Goal: Transaction & Acquisition: Purchase product/service

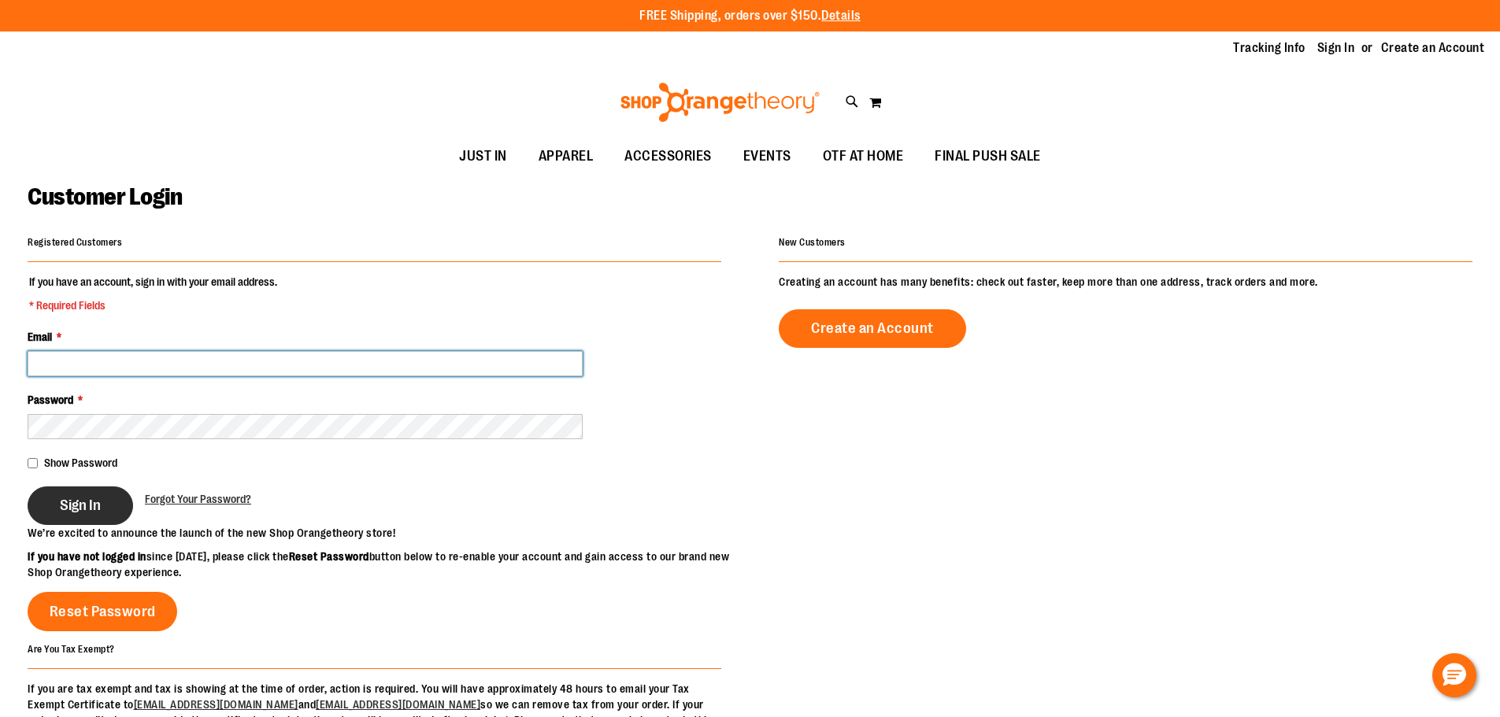
type input "**********"
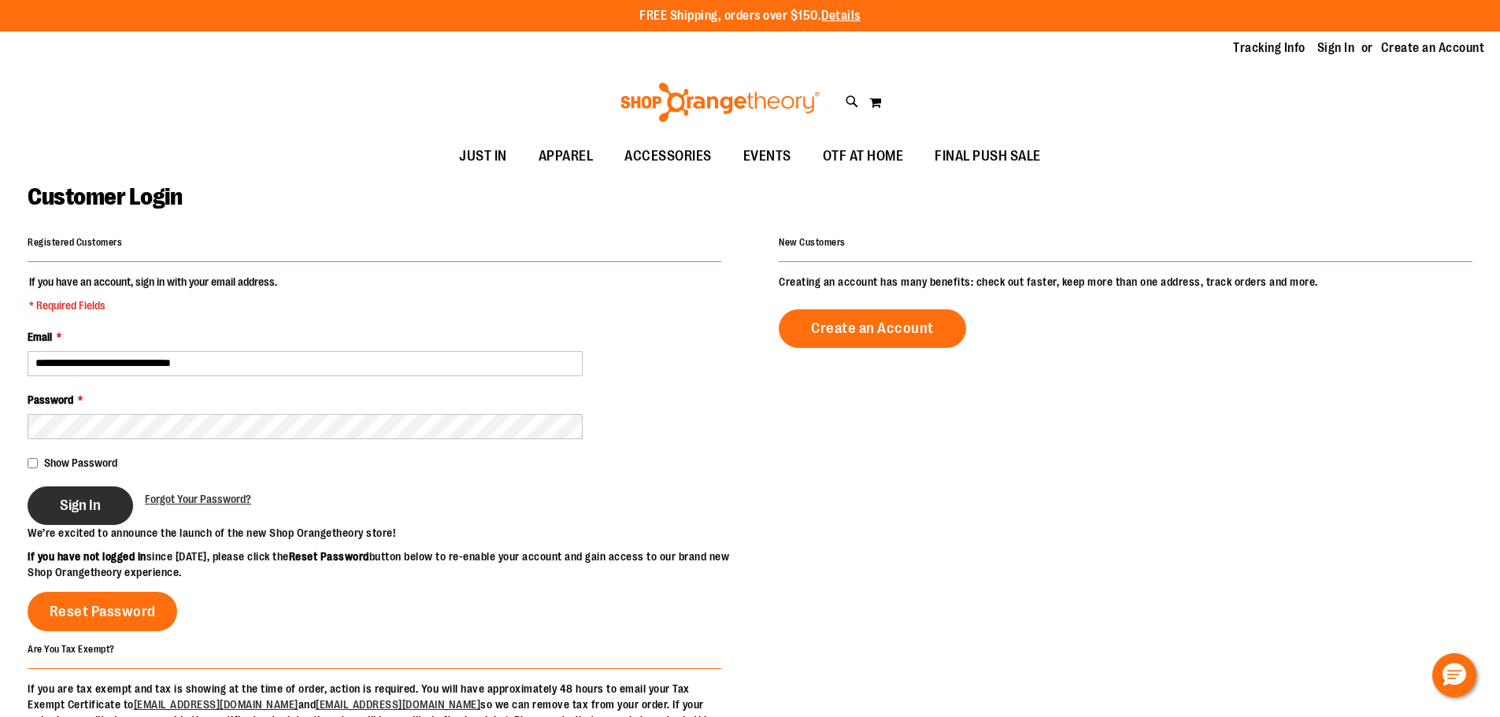
type input "**********"
click at [98, 511] on span "Sign In" at bounding box center [80, 505] width 41 height 17
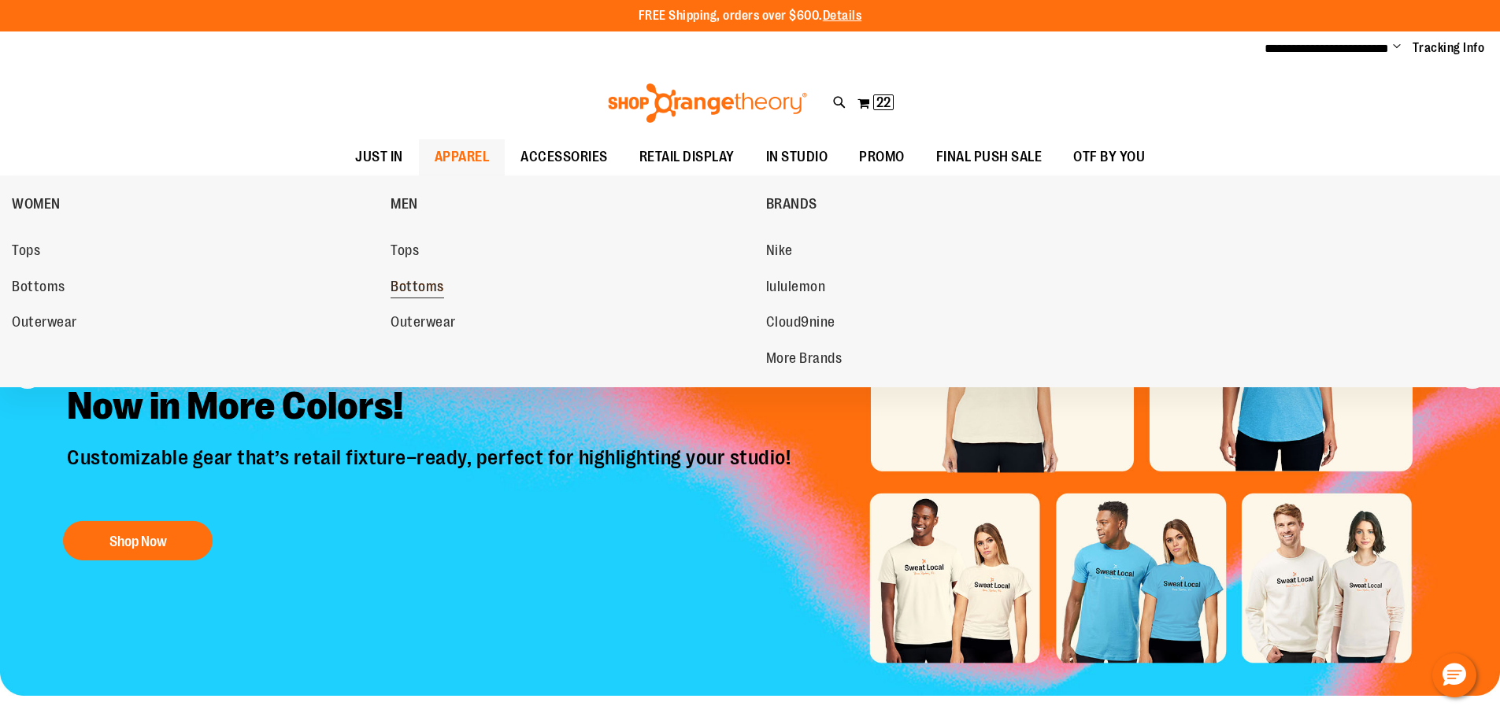
type input "**********"
click at [417, 285] on span "Bottoms" at bounding box center [418, 289] width 54 height 20
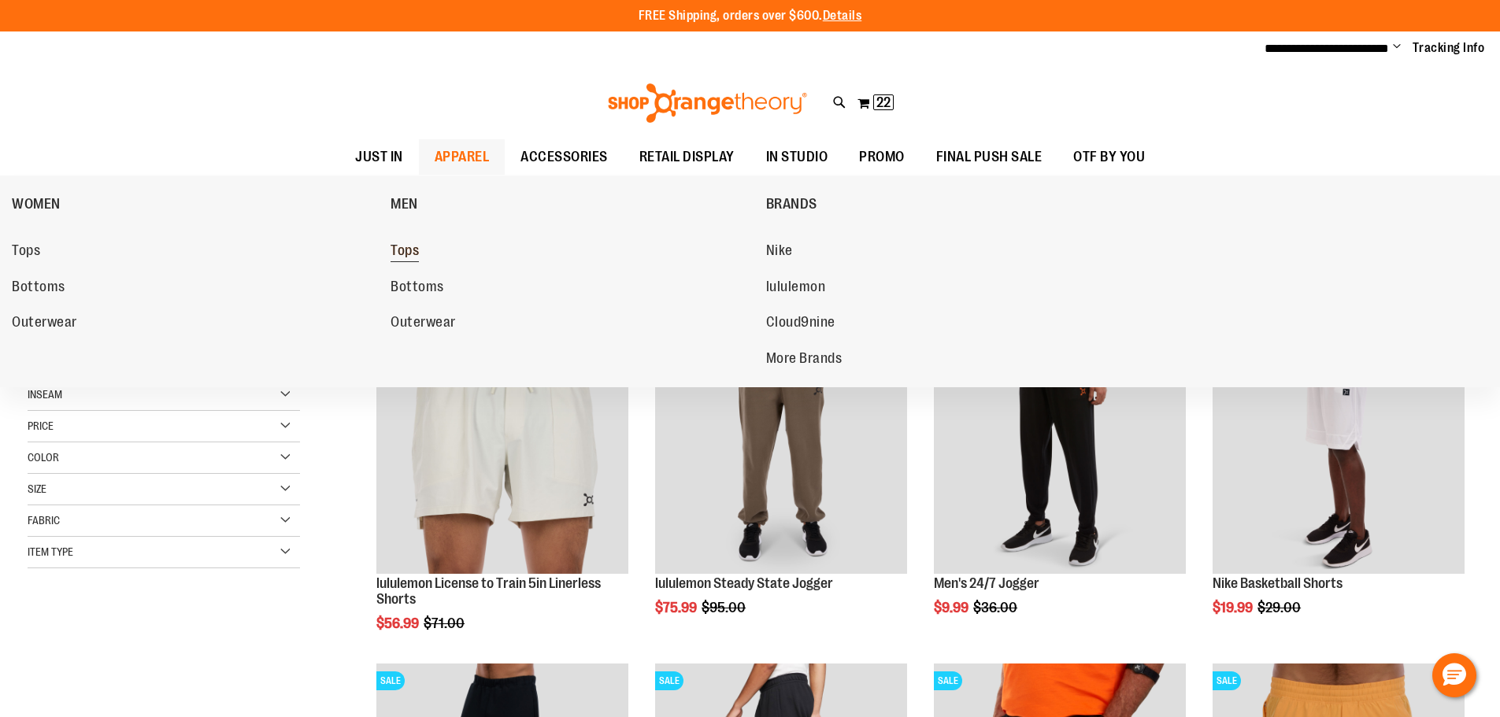
type input "**********"
click at [410, 254] on span "Tops" at bounding box center [405, 252] width 28 height 20
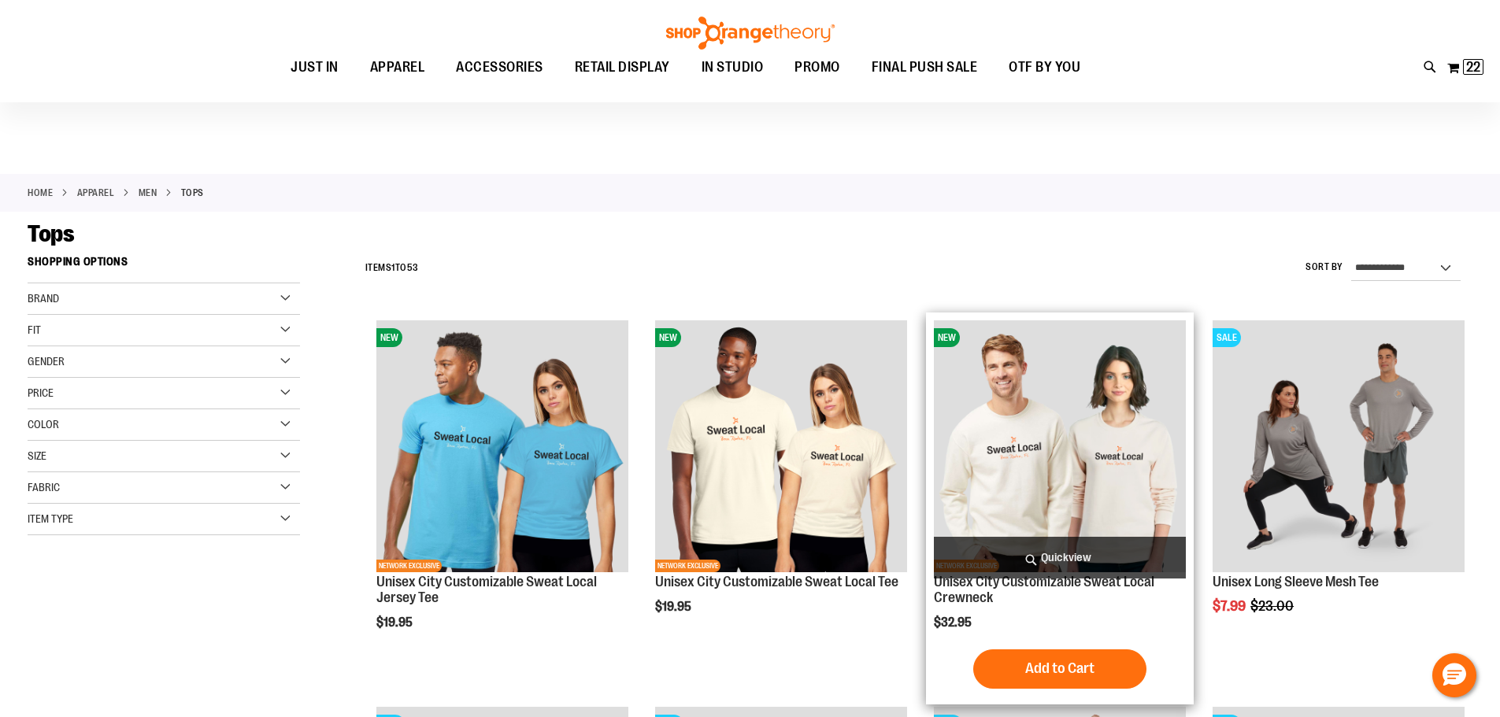
scroll to position [314, 0]
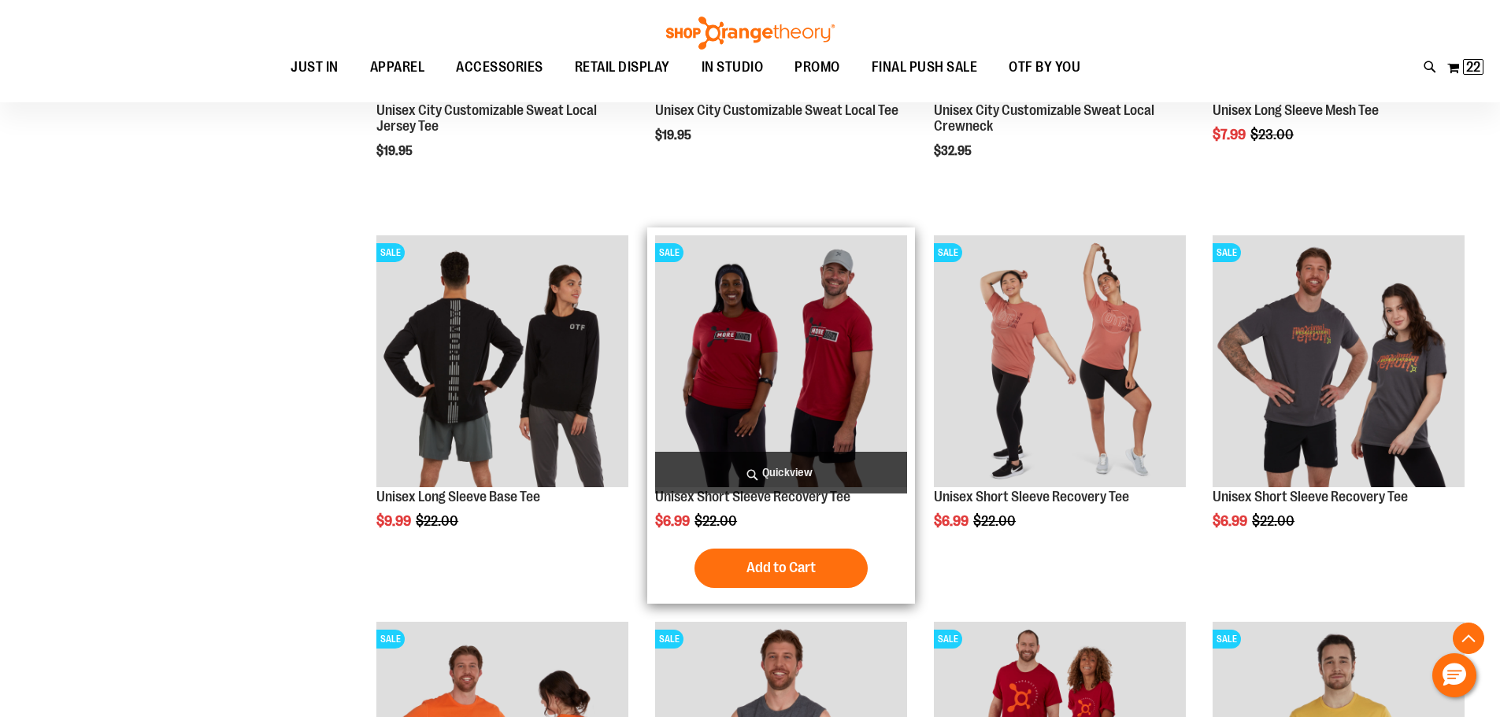
scroll to position [865, 0]
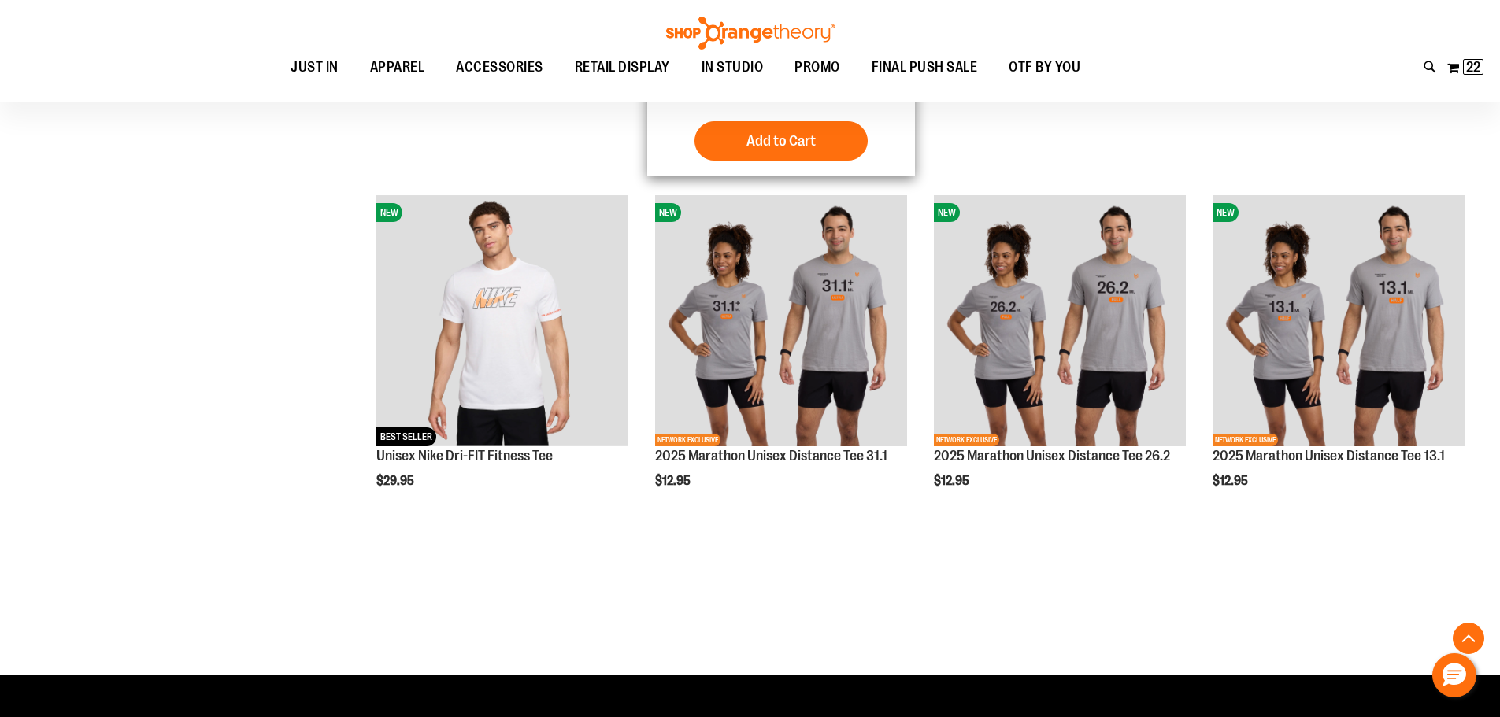
scroll to position [2125, 0]
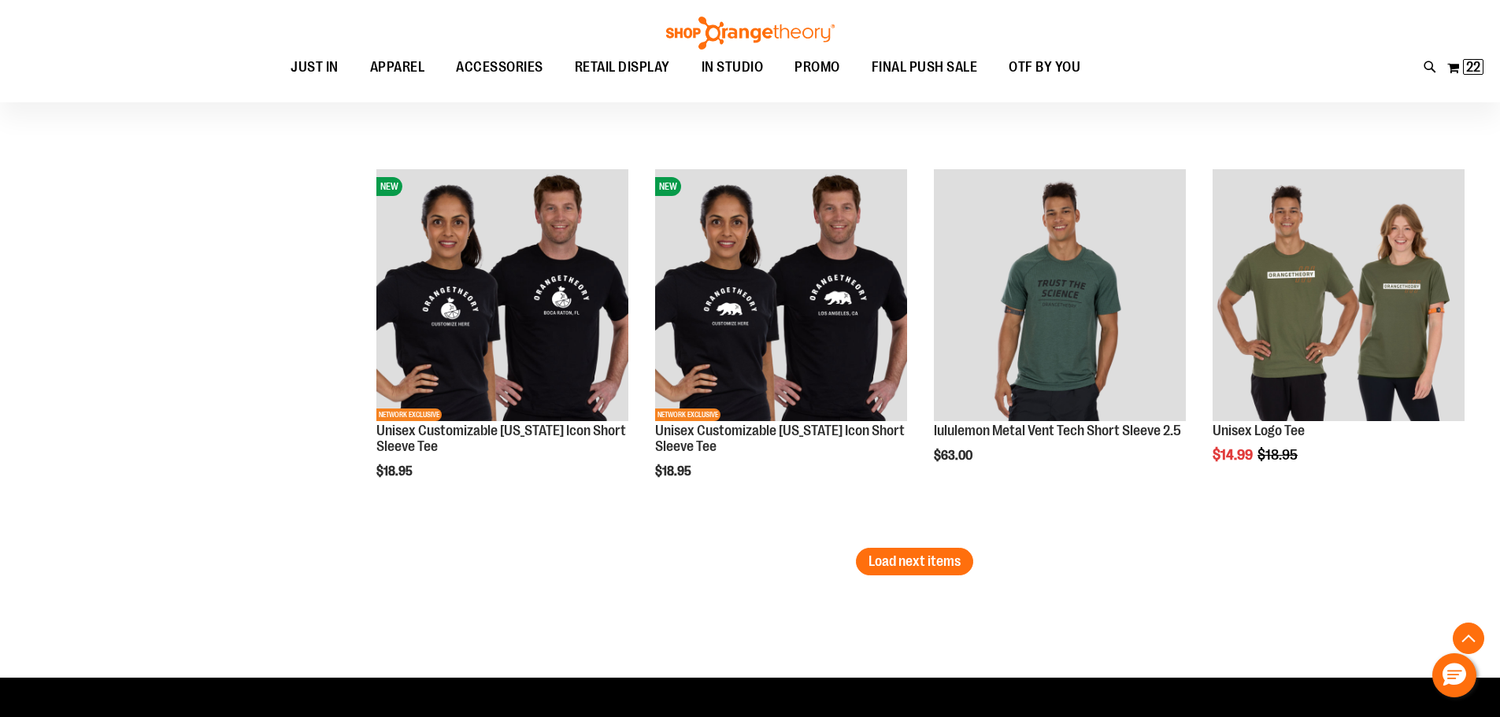
scroll to position [3104, 0]
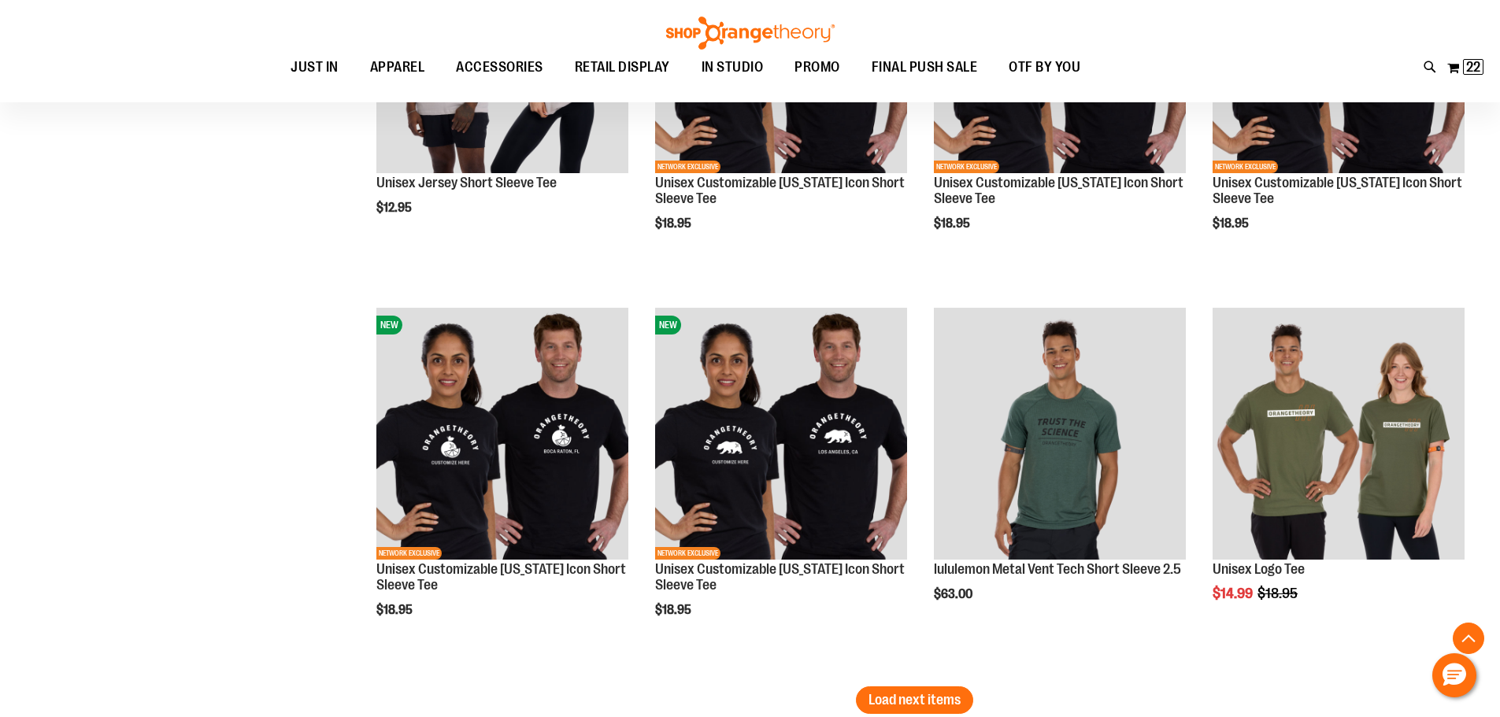
type input "**********"
click at [890, 697] on span "Load next items" at bounding box center [914, 700] width 92 height 16
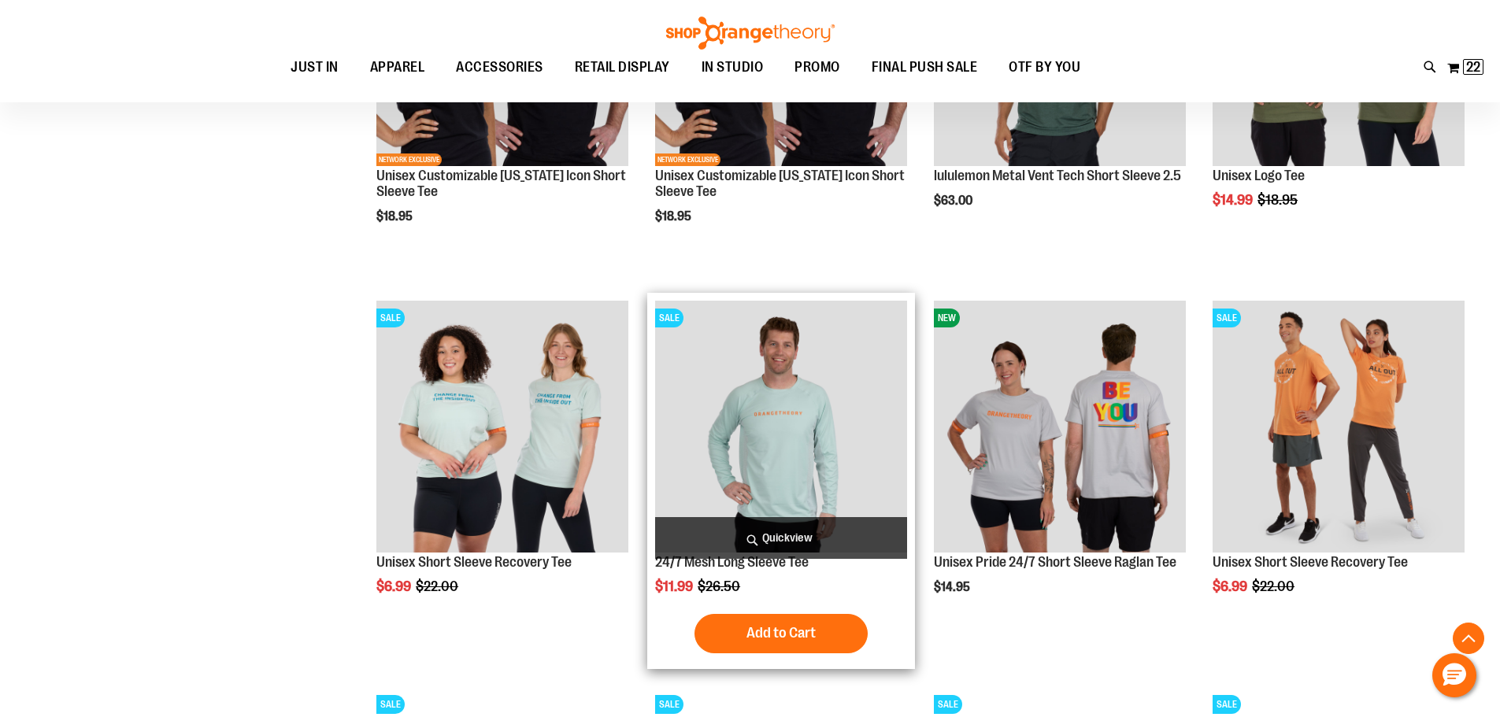
scroll to position [3104, 0]
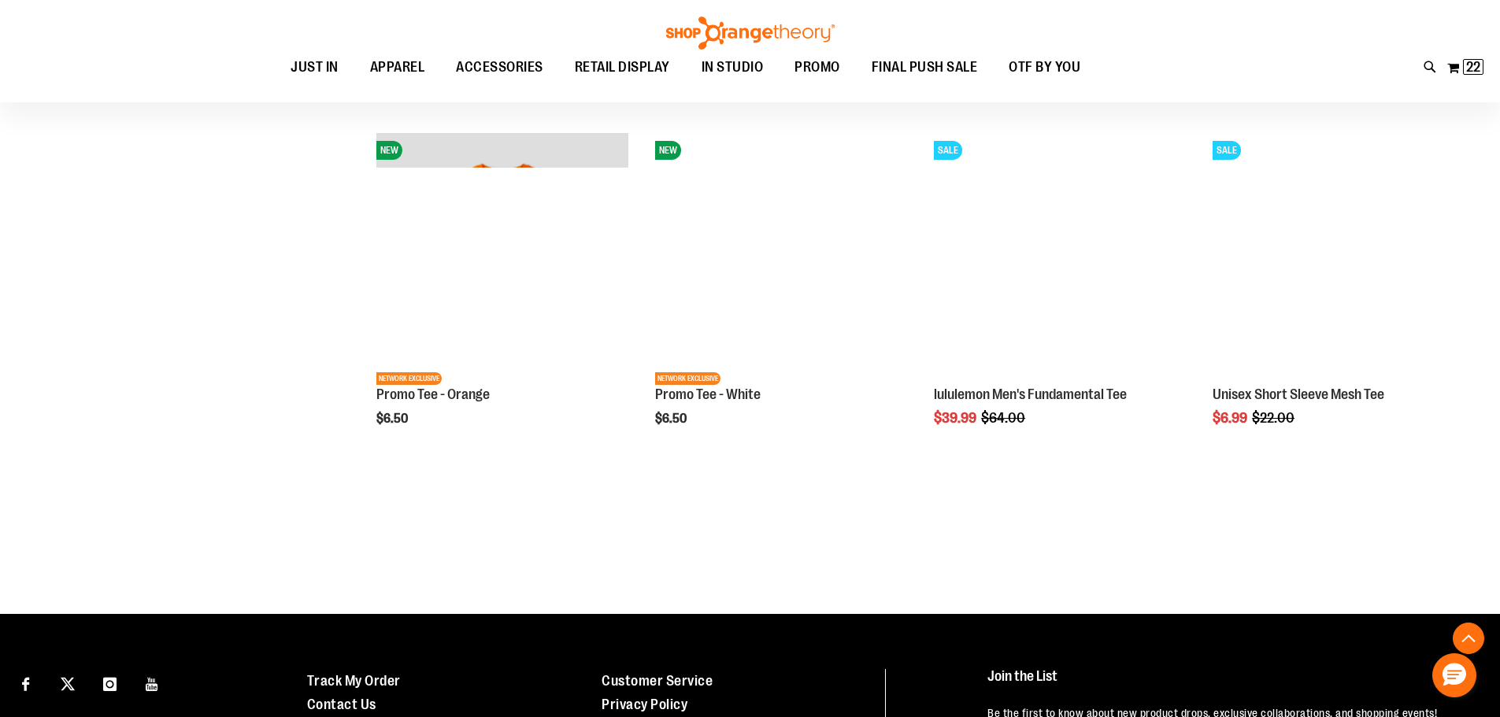
scroll to position [4443, 0]
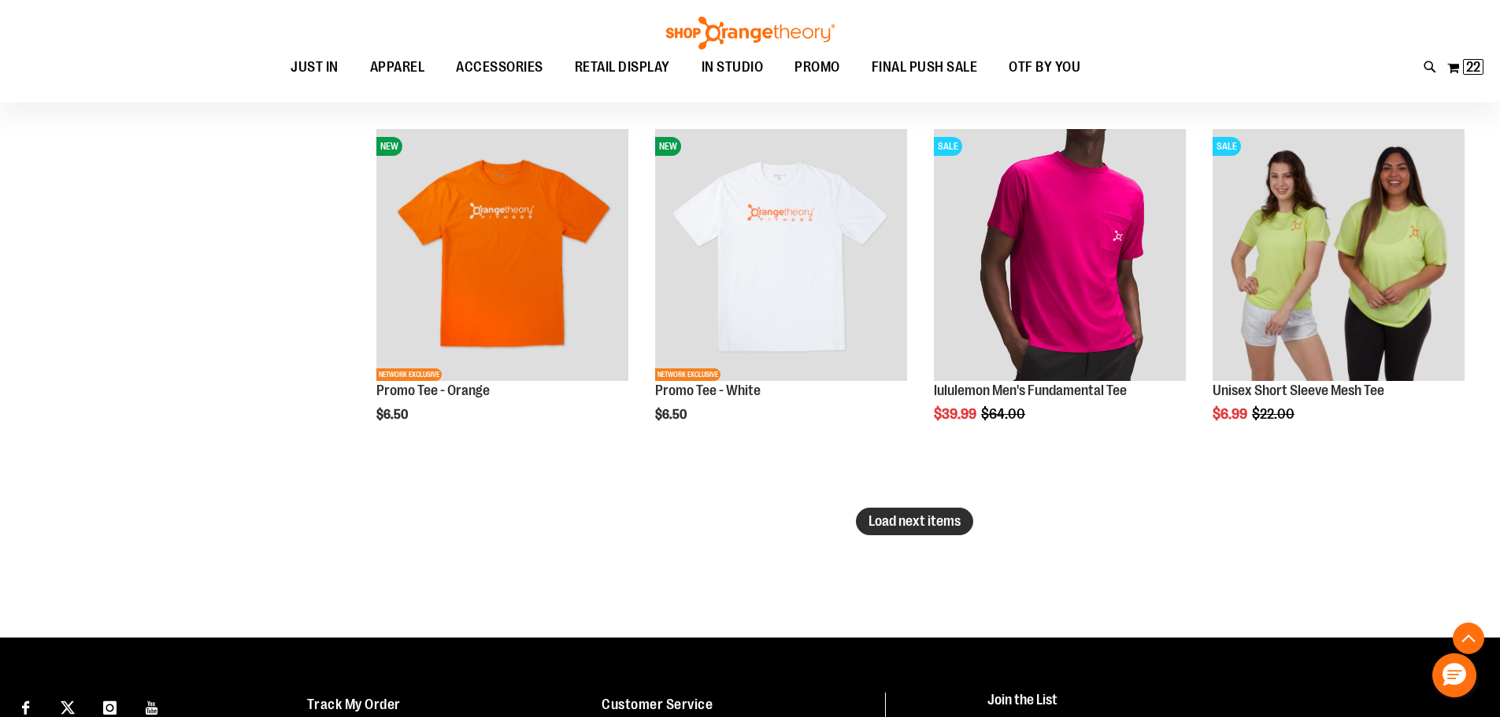
click at [920, 520] on span "Load next items" at bounding box center [914, 521] width 92 height 16
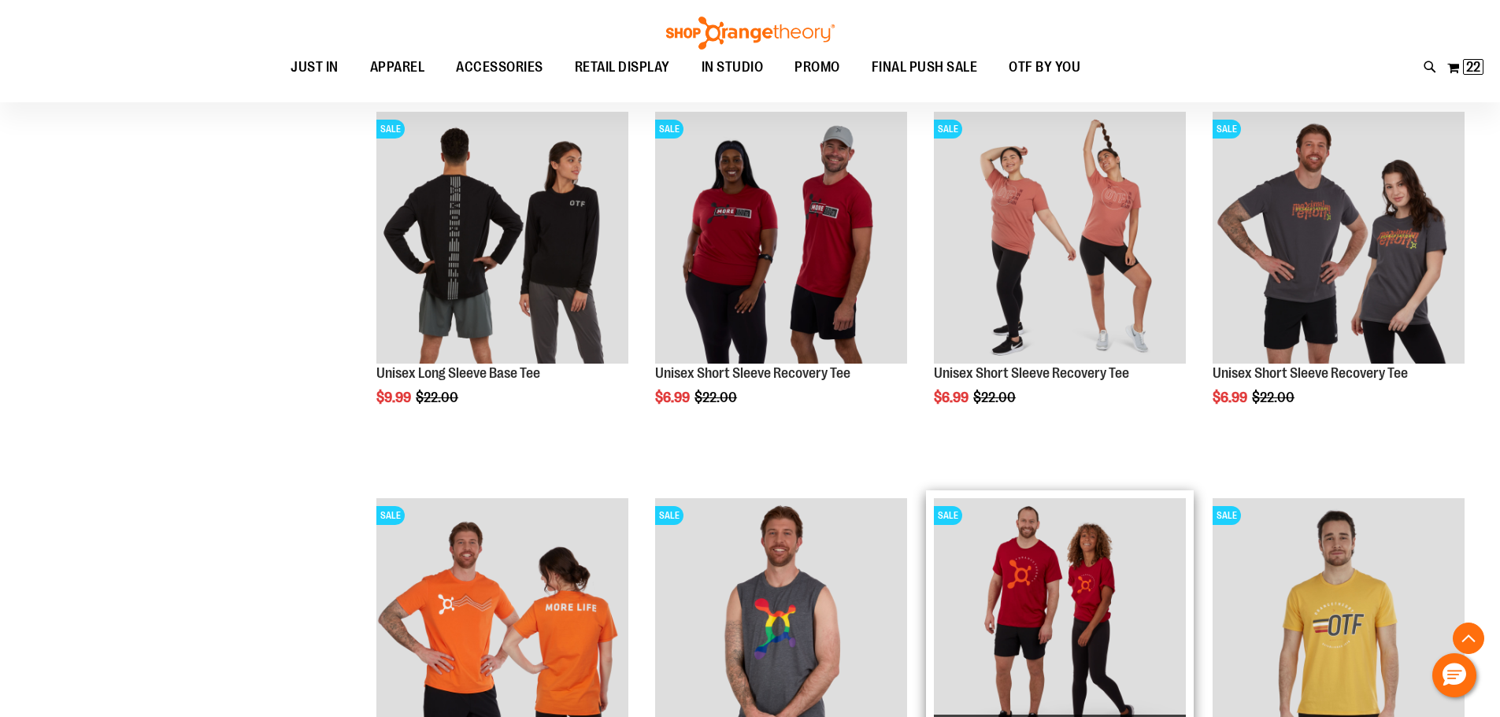
scroll to position [821, 0]
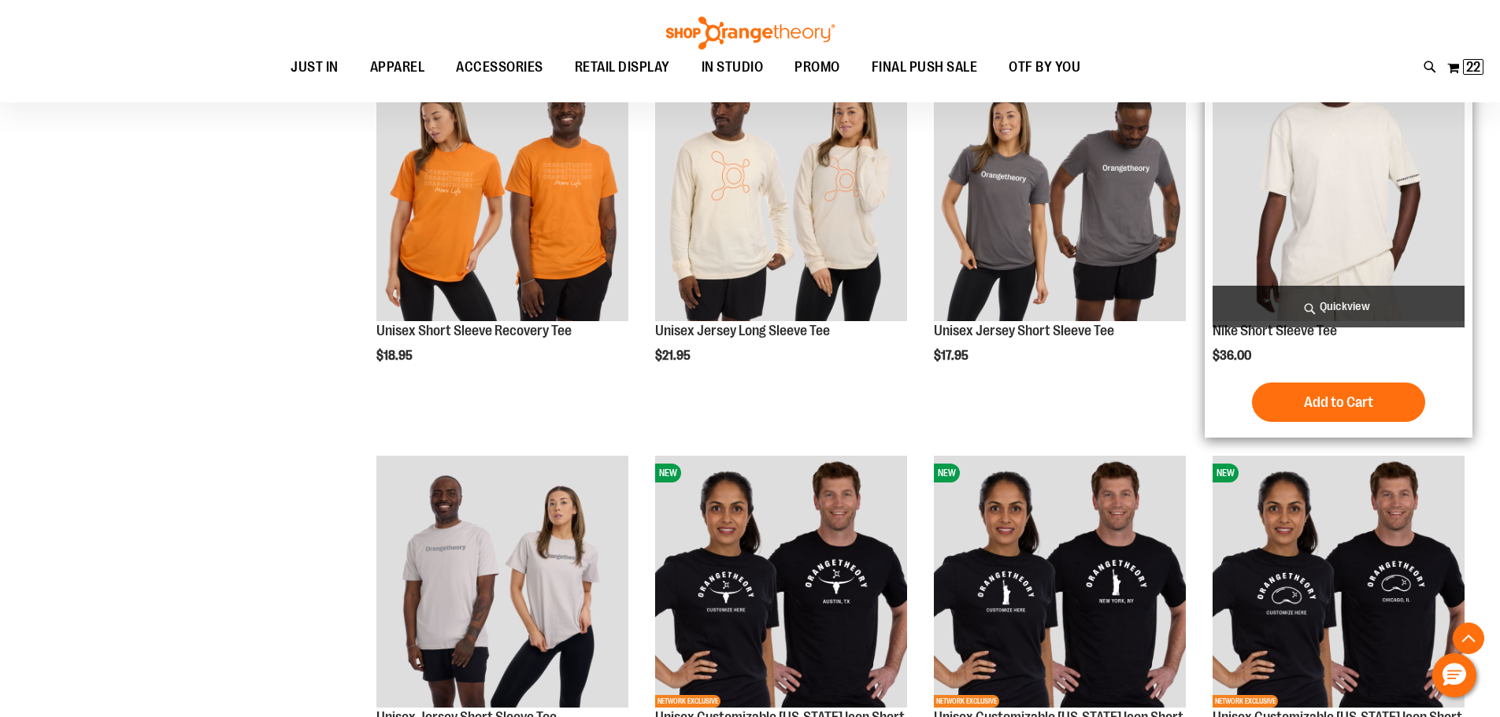
scroll to position [2475, 0]
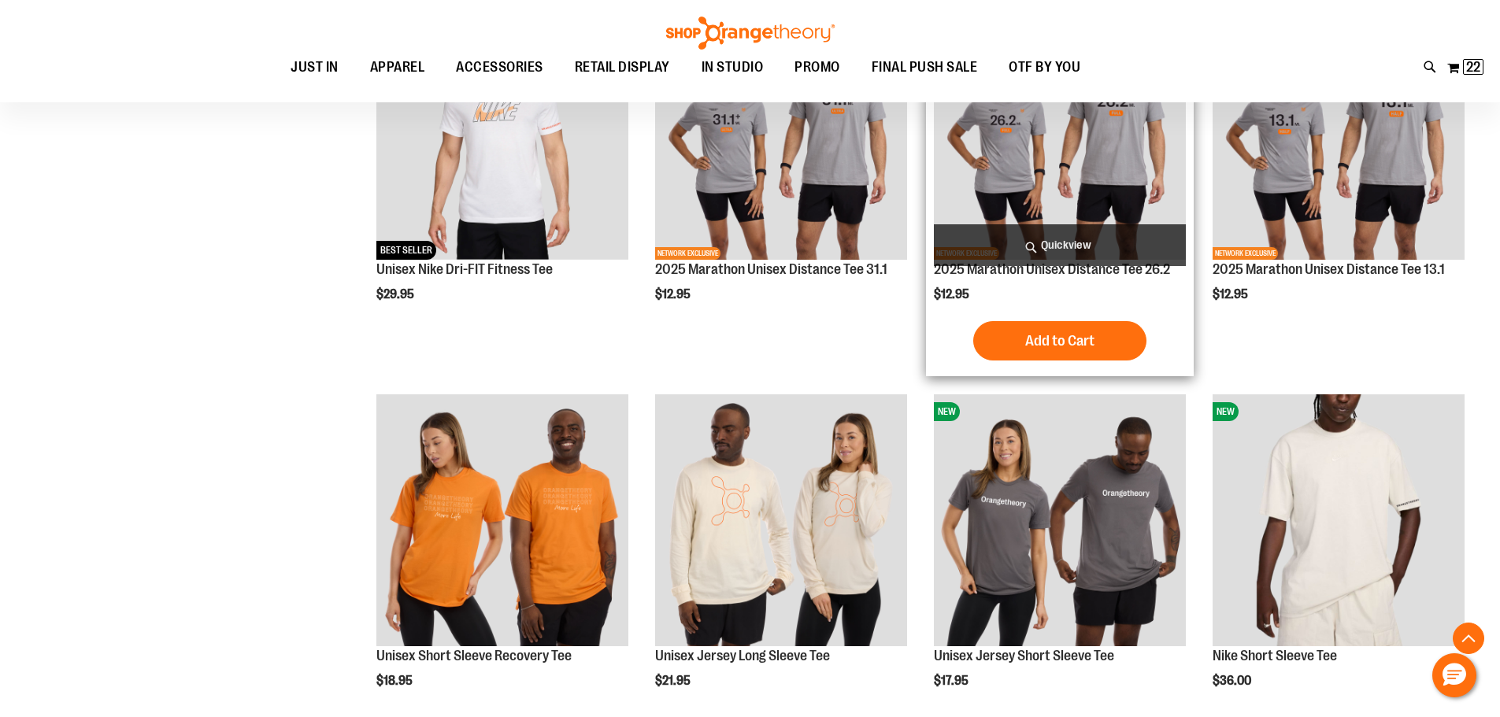
scroll to position [2081, 0]
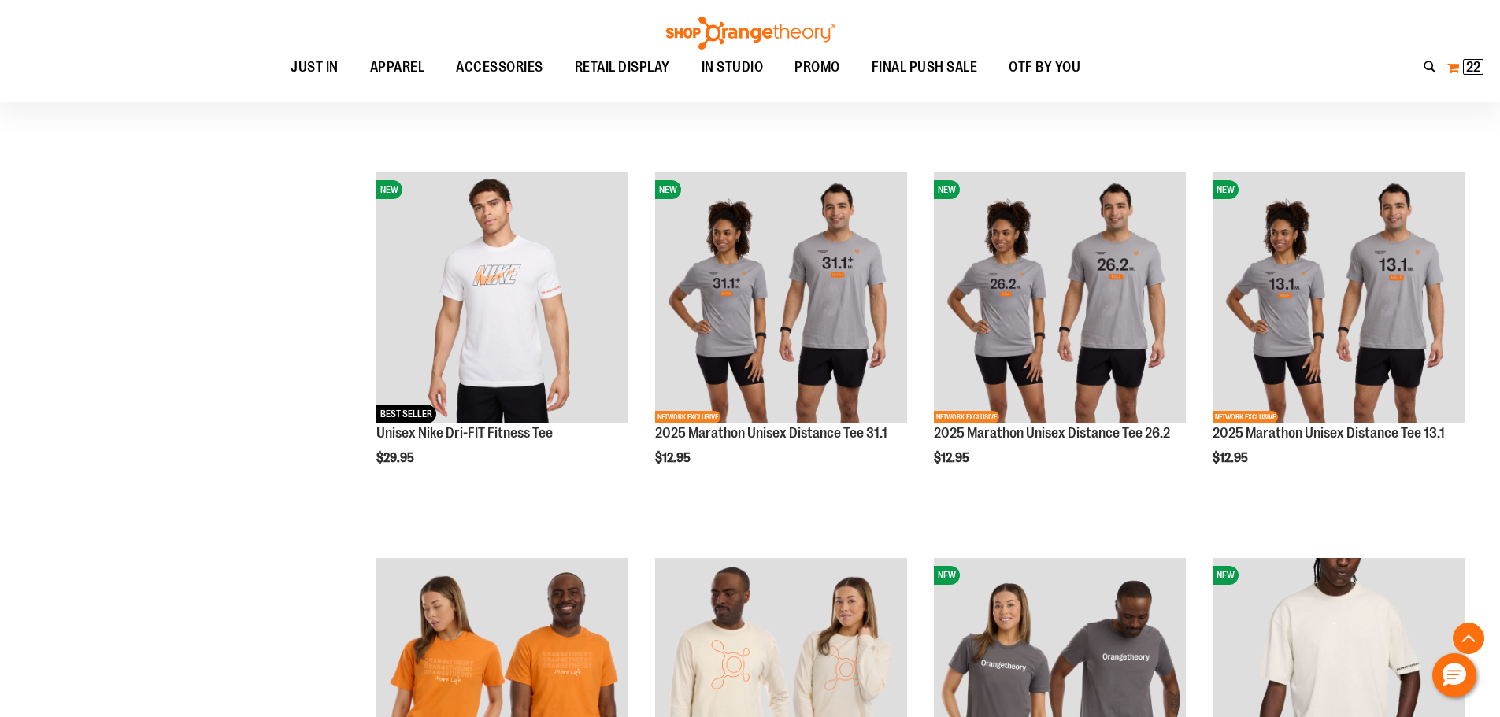
click at [1468, 65] on span "22" at bounding box center [1473, 67] width 14 height 16
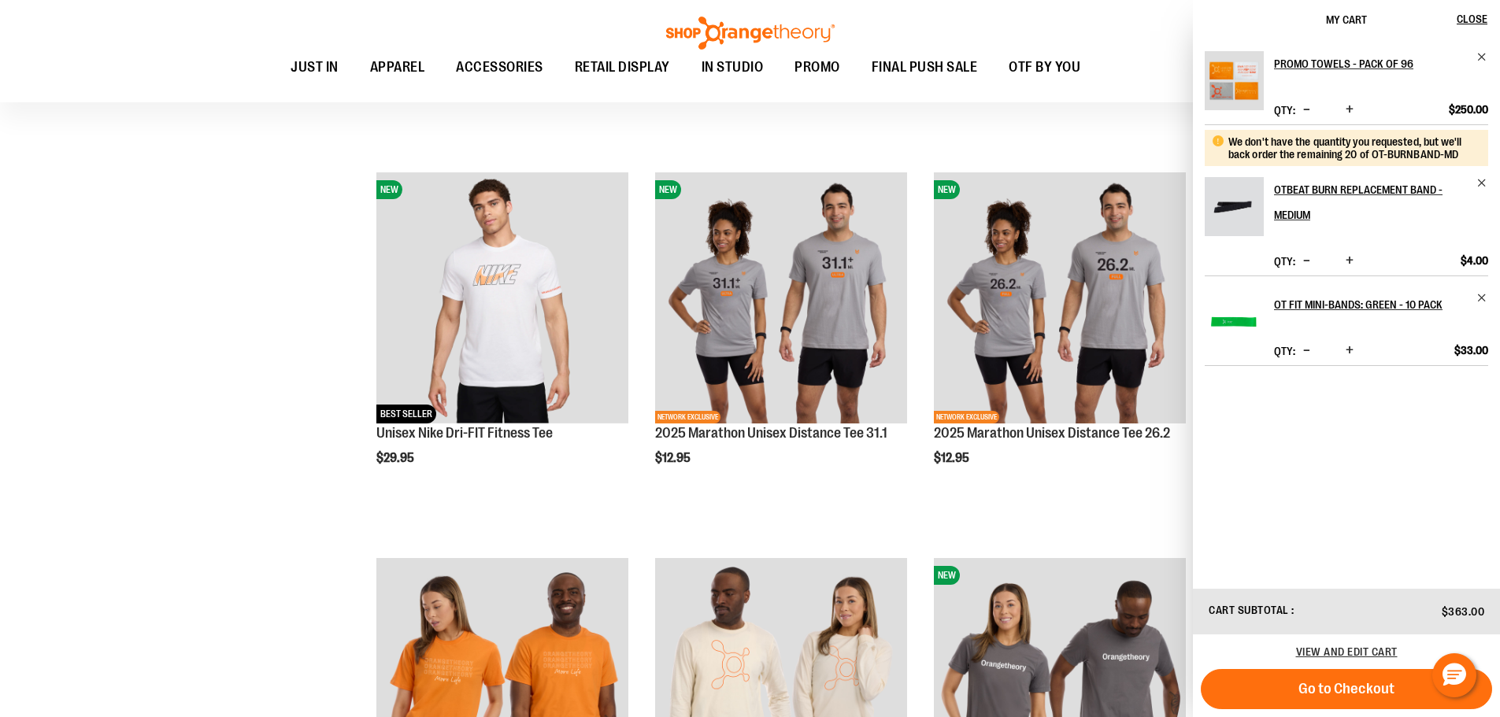
click at [1138, 33] on div "Toggle Nav Search Popular Suggestions Advanced Search" at bounding box center [750, 51] width 1500 height 102
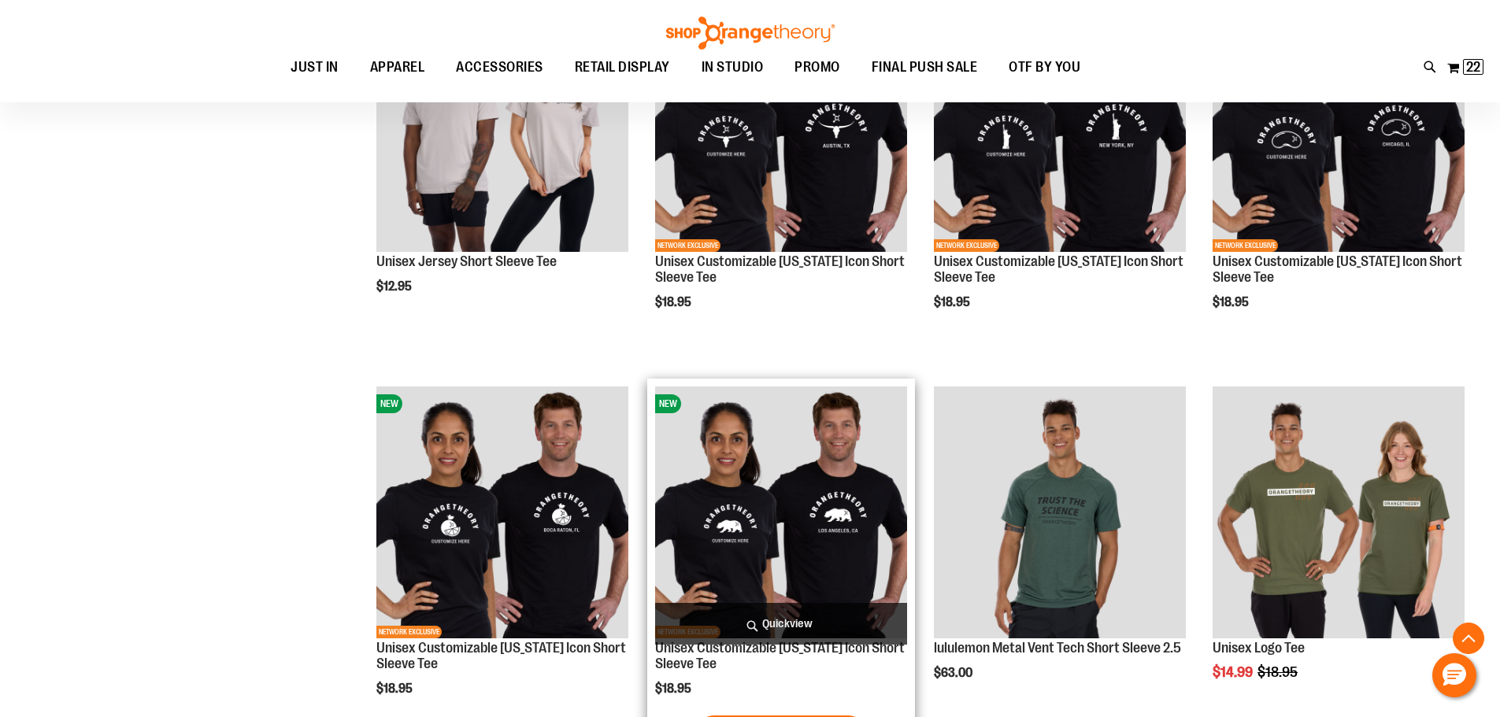
scroll to position [3498, 0]
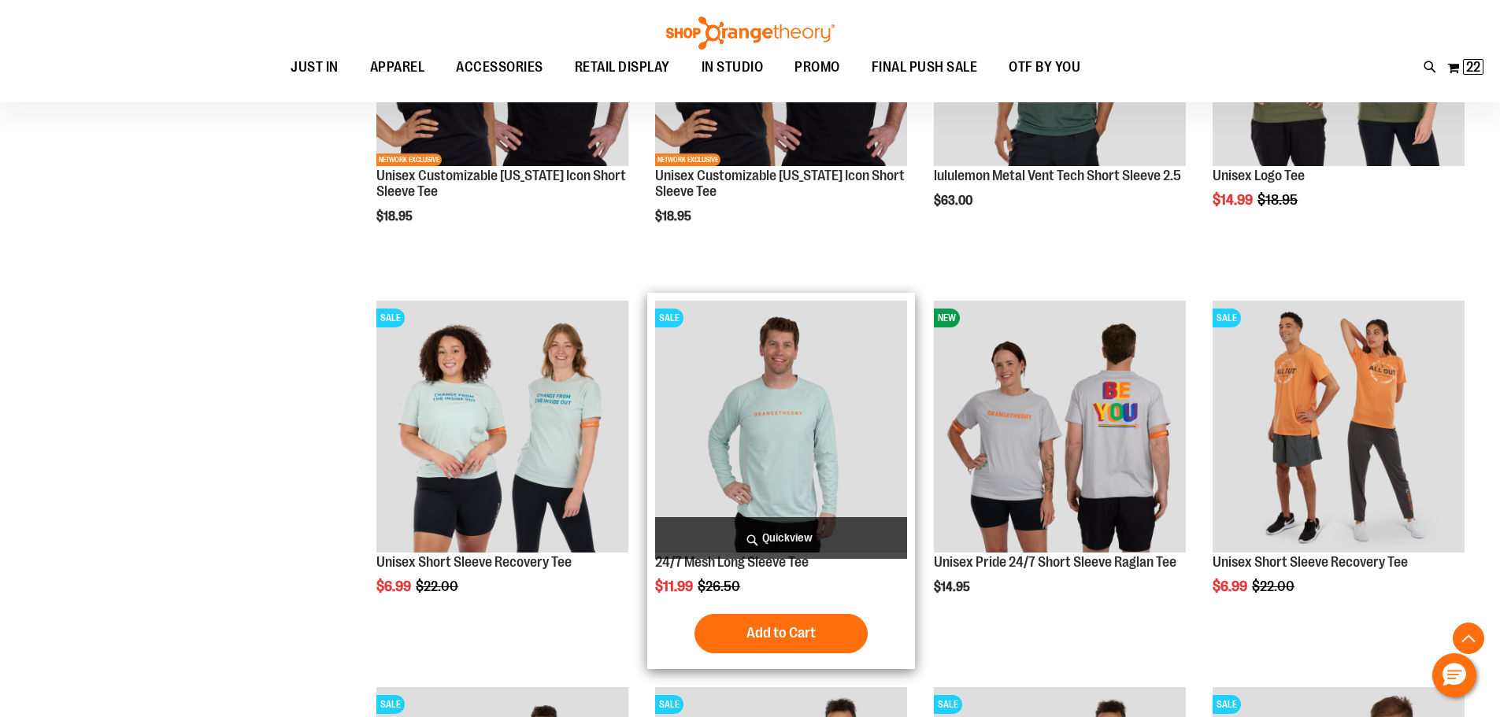
scroll to position [3104, 0]
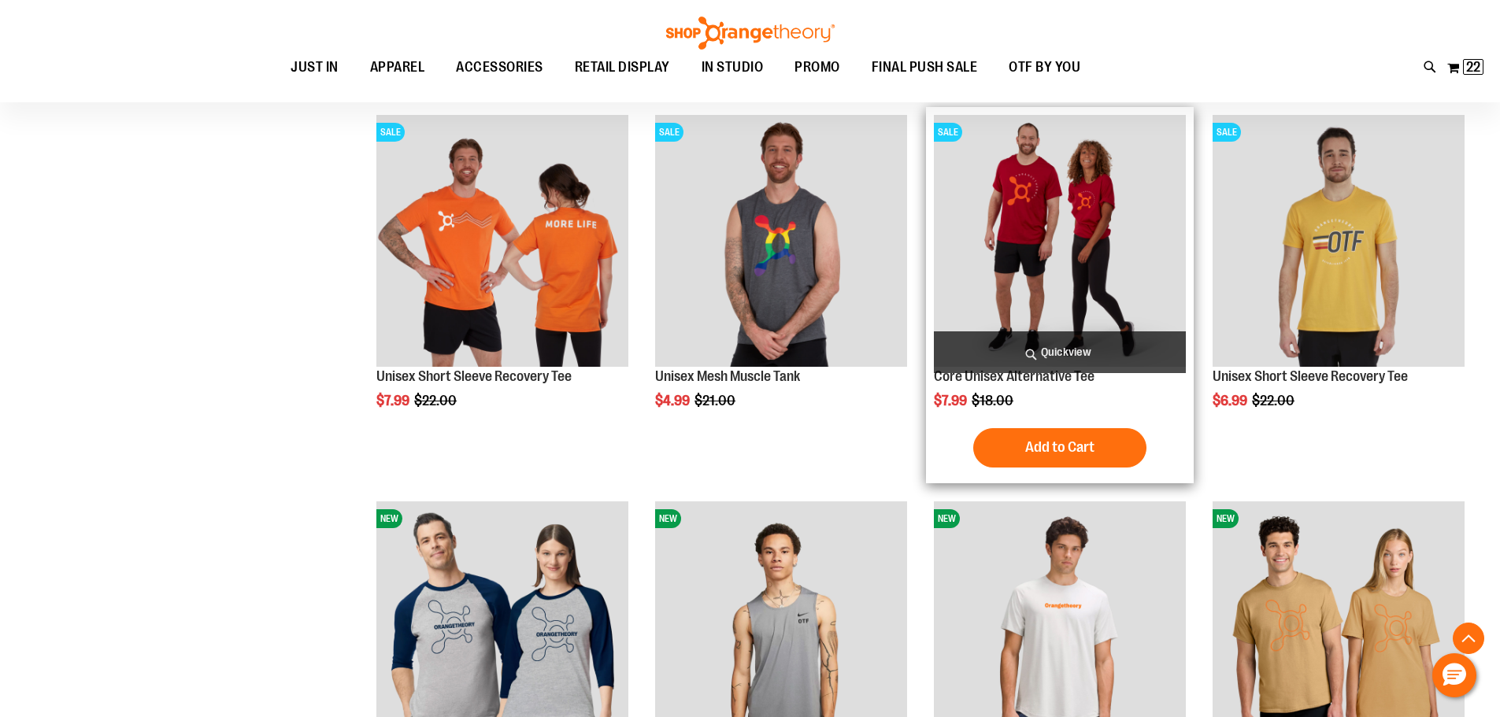
scroll to position [428, 0]
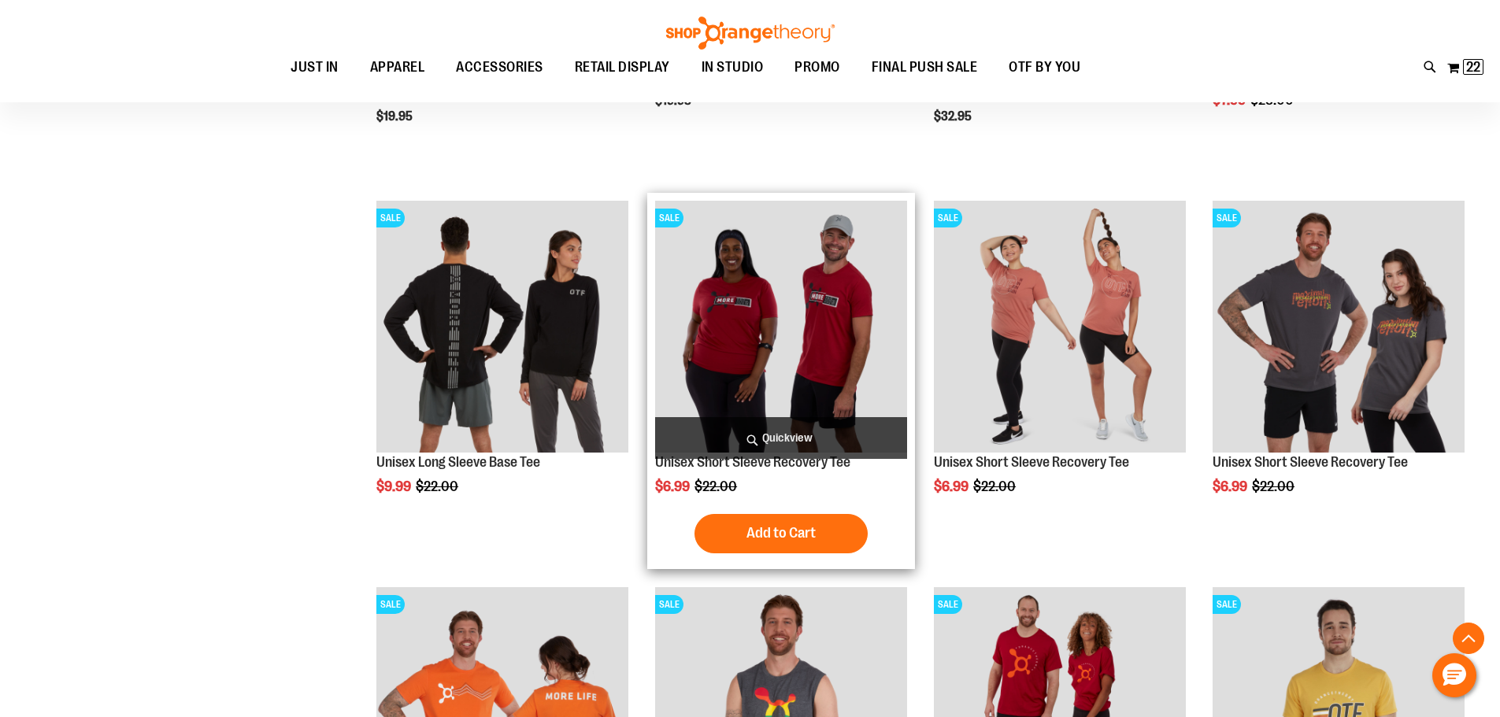
scroll to position [113, 0]
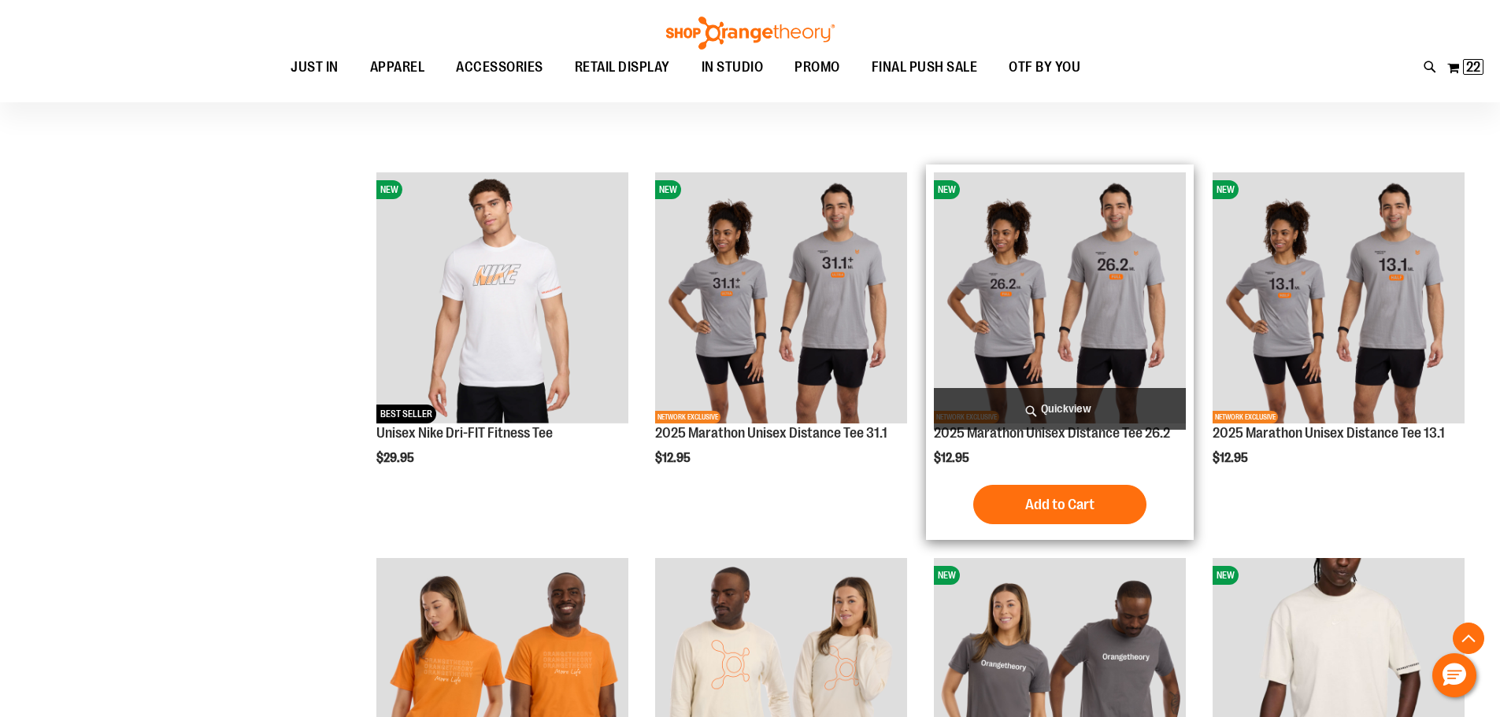
scroll to position [2160, 0]
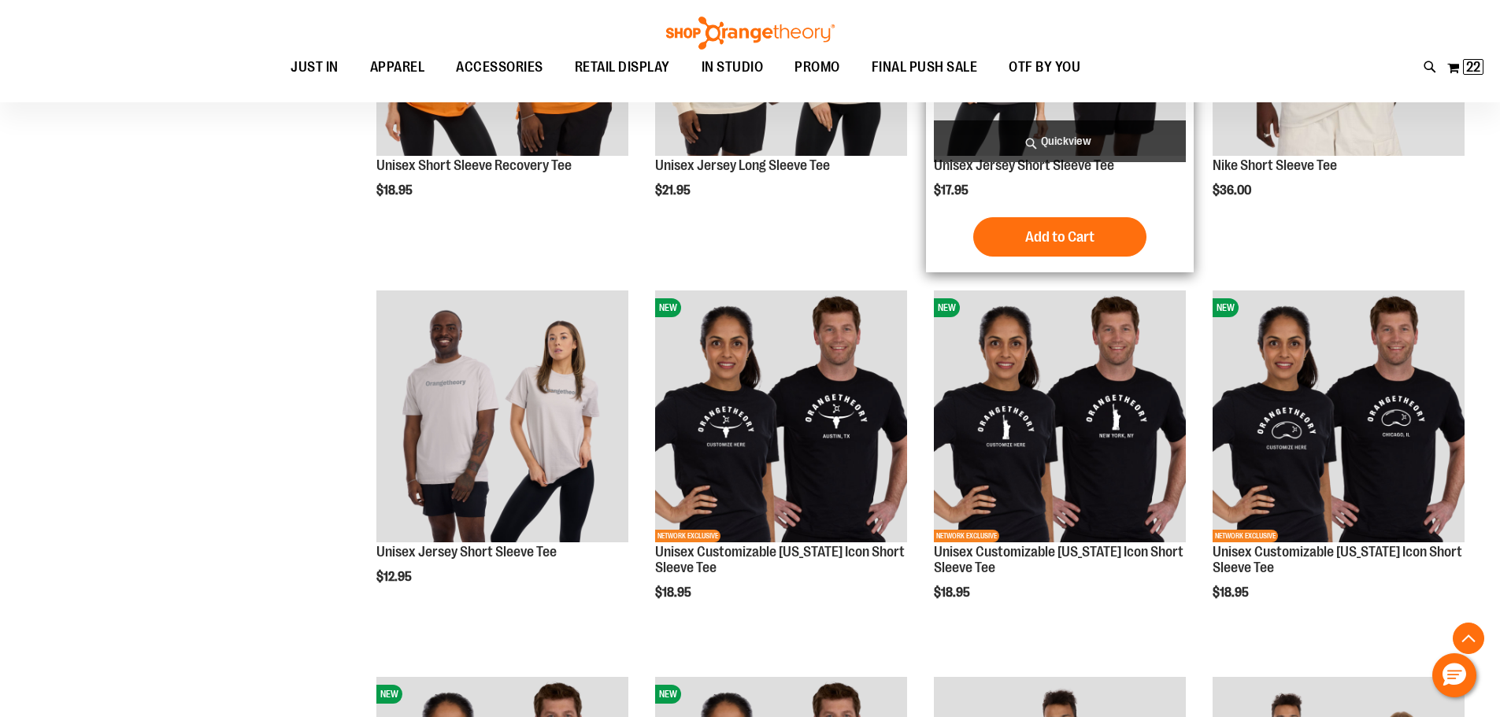
scroll to position [2868, 0]
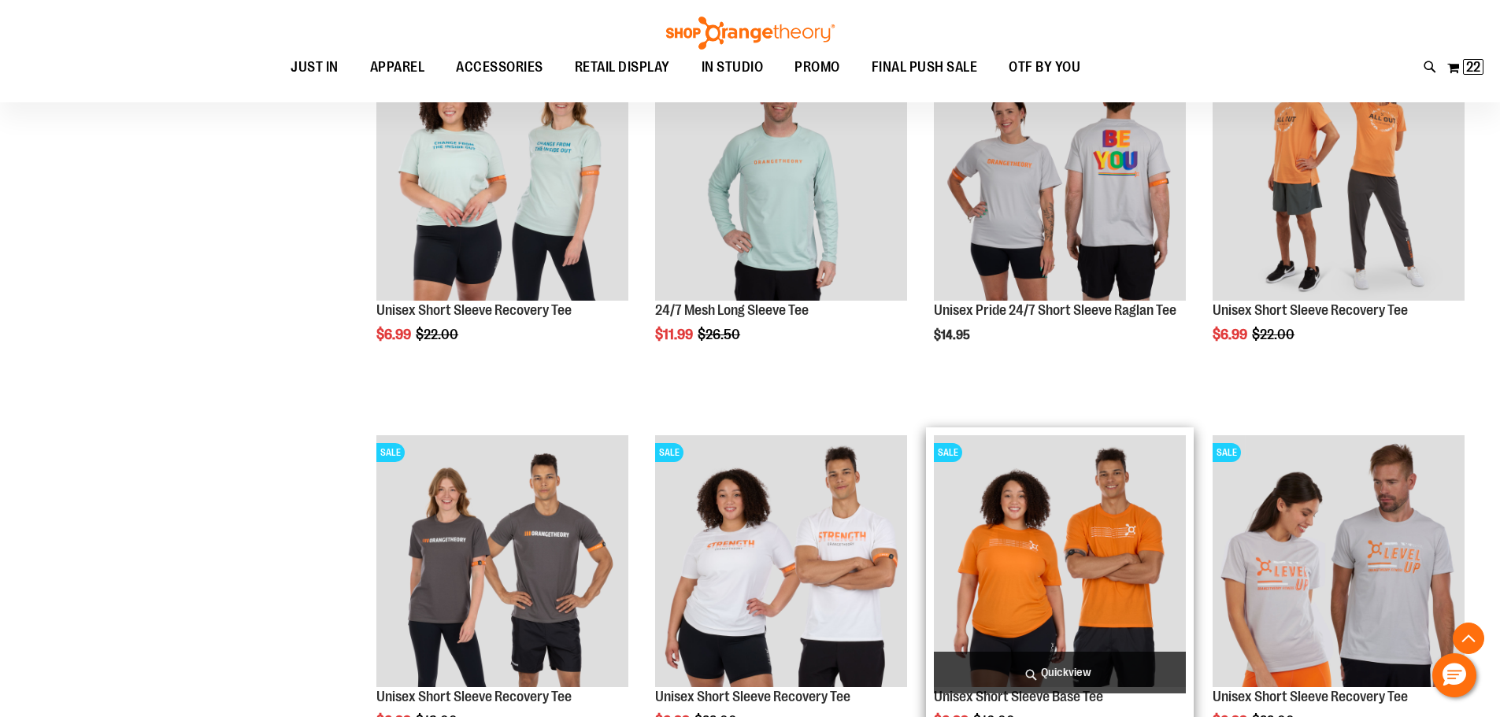
scroll to position [3498, 0]
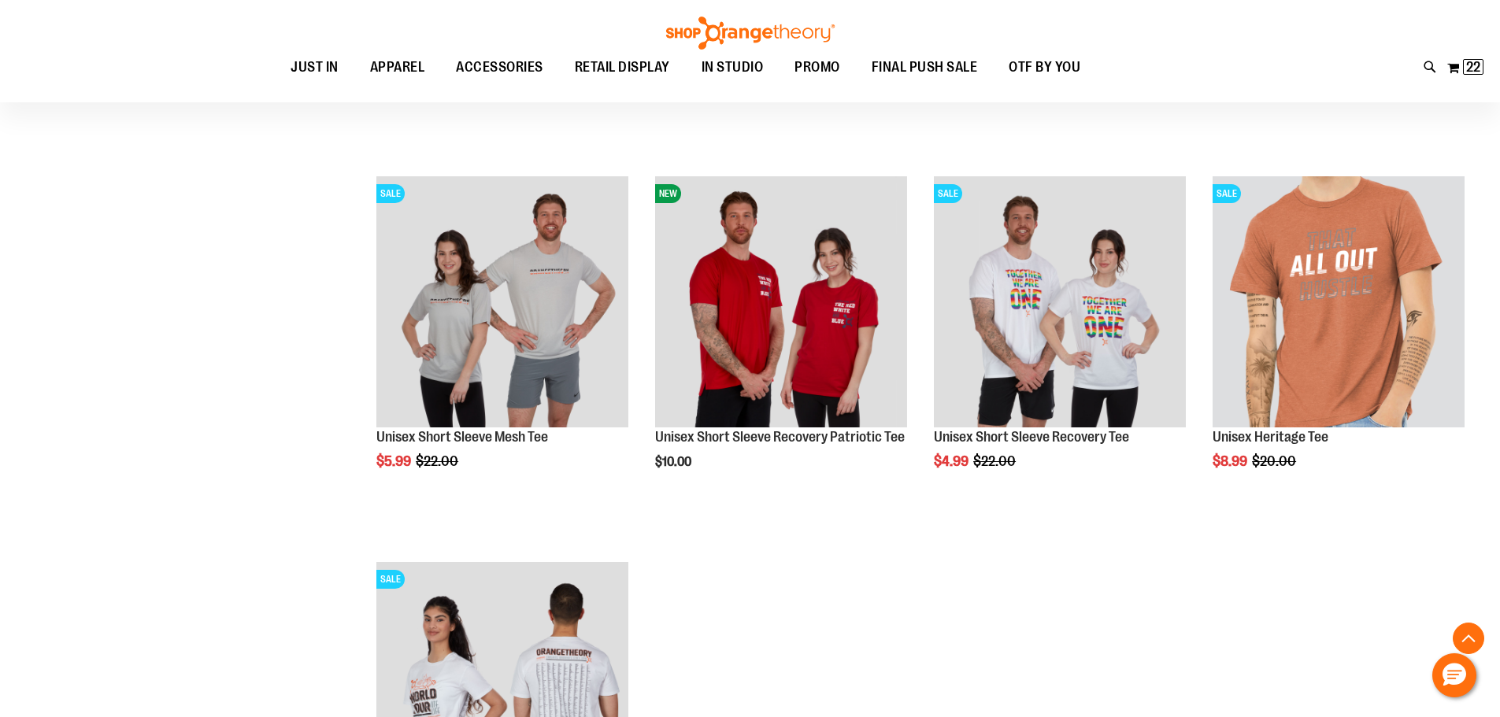
scroll to position [4915, 0]
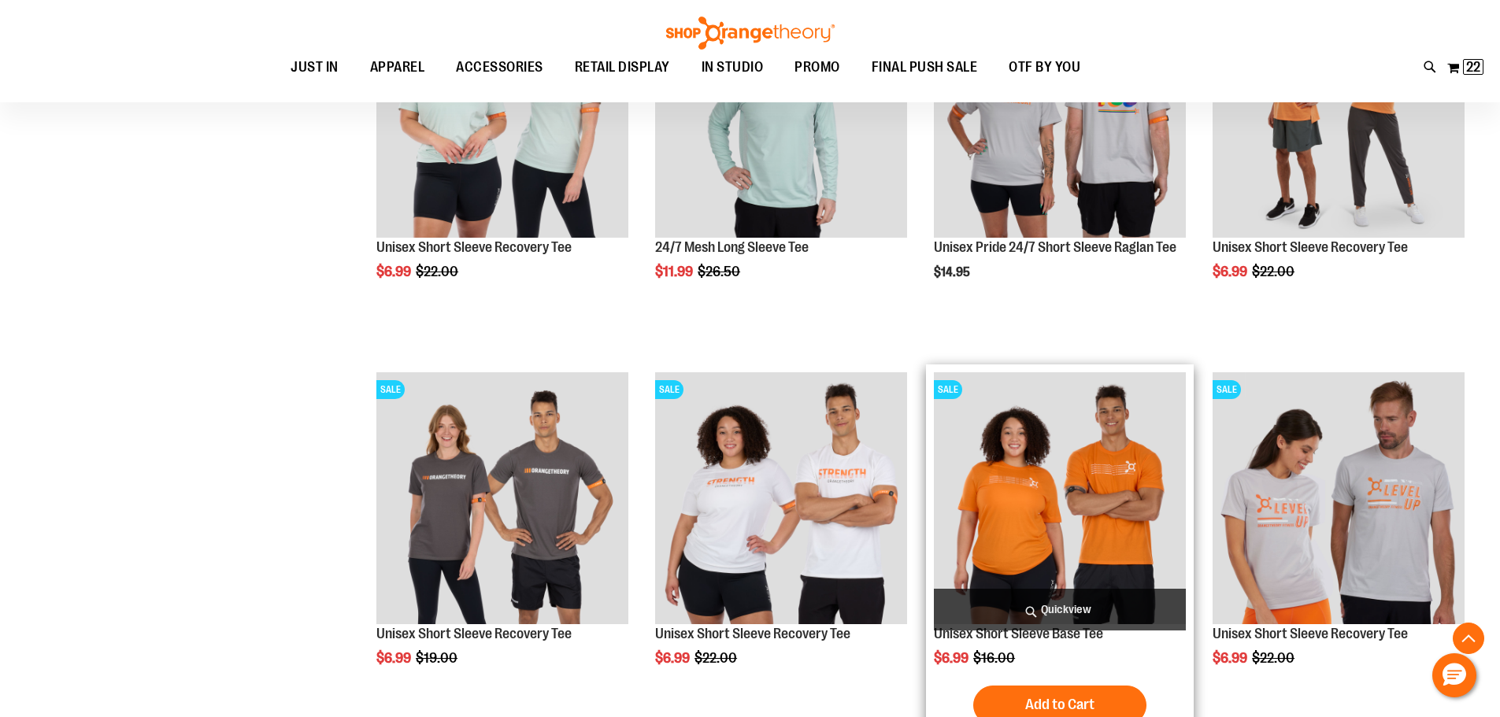
scroll to position [3341, 0]
